Goal: Information Seeking & Learning: Understand process/instructions

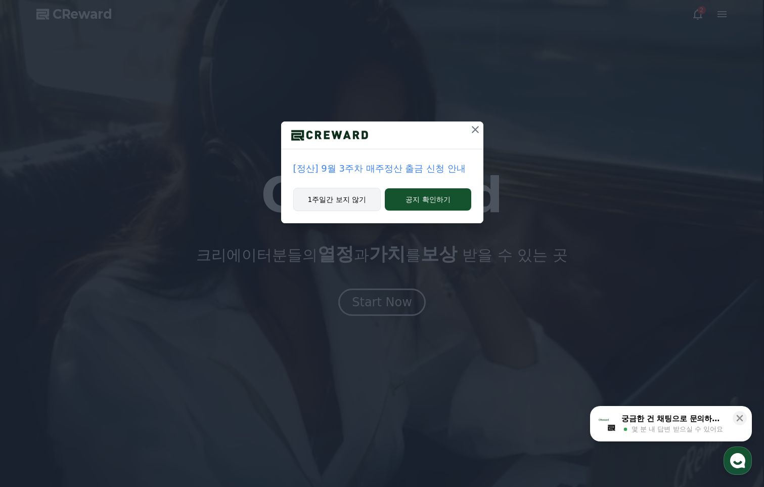
click at [333, 201] on button "1주일간 보지 않기" at bounding box center [337, 199] width 88 height 23
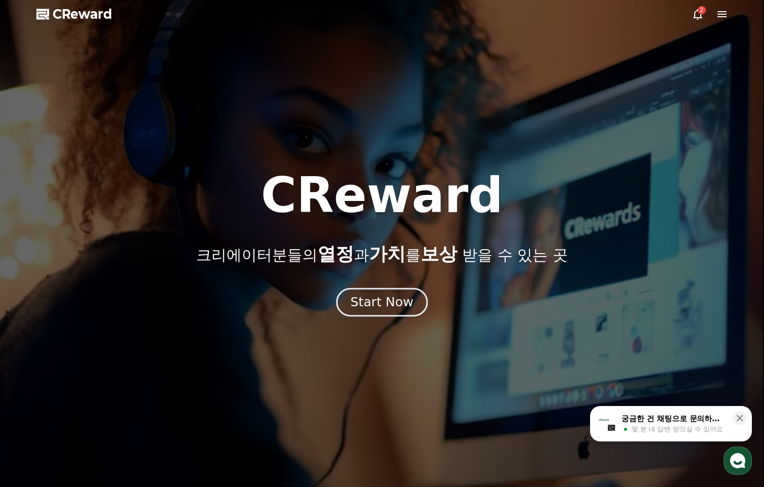
click at [381, 306] on div "Start Now" at bounding box center [382, 301] width 63 height 17
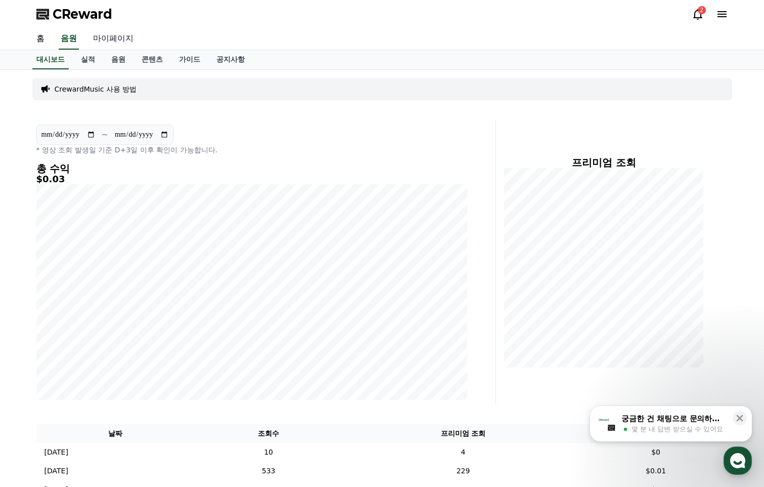
click at [116, 40] on link "마이페이지" at bounding box center [113, 38] width 57 height 21
select select "**********"
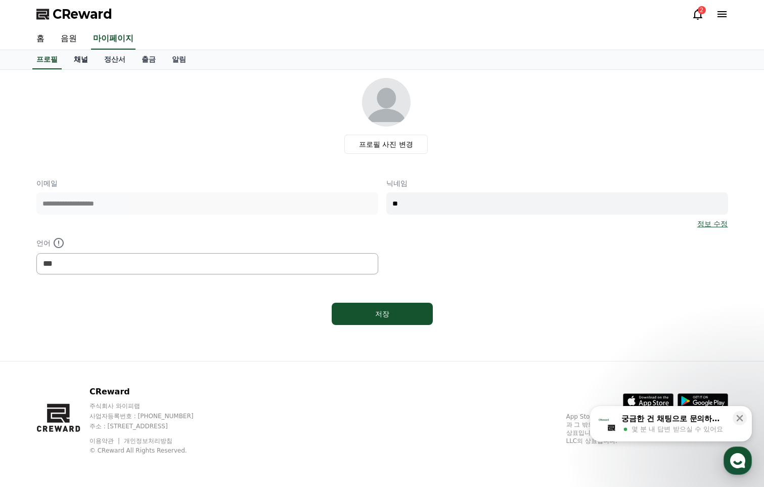
click at [83, 62] on link "채널" at bounding box center [81, 59] width 30 height 19
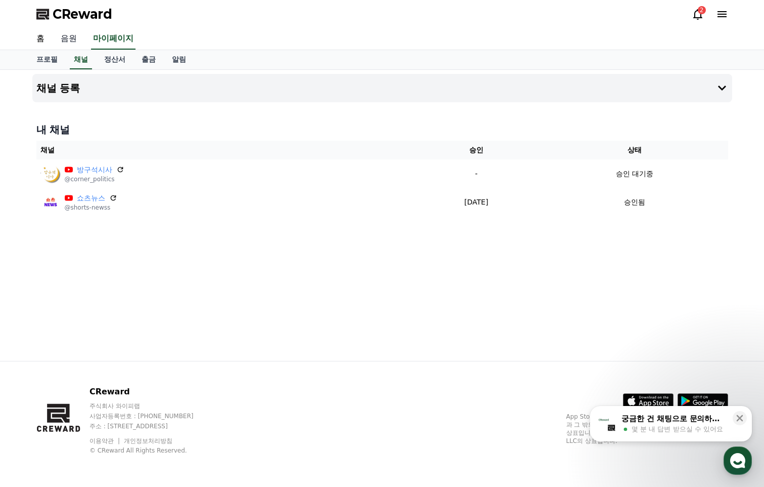
click at [64, 35] on link "음원" at bounding box center [69, 38] width 32 height 21
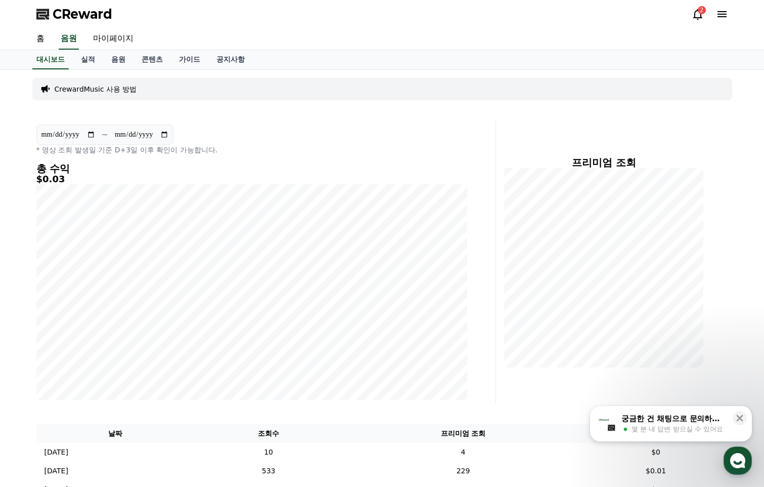
click at [110, 89] on p "CrewardMusic 사용 방법" at bounding box center [96, 89] width 82 height 10
